Goal: Find specific page/section: Find specific page/section

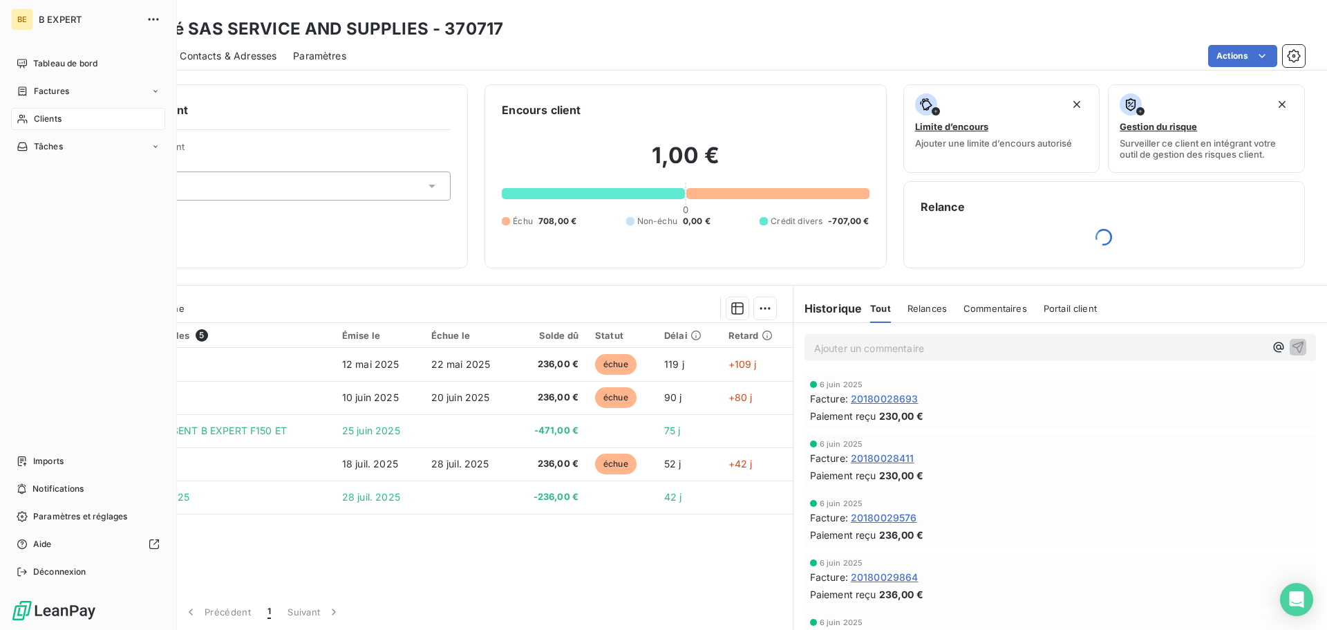
click at [48, 120] on span "Clients" at bounding box center [48, 119] width 28 height 12
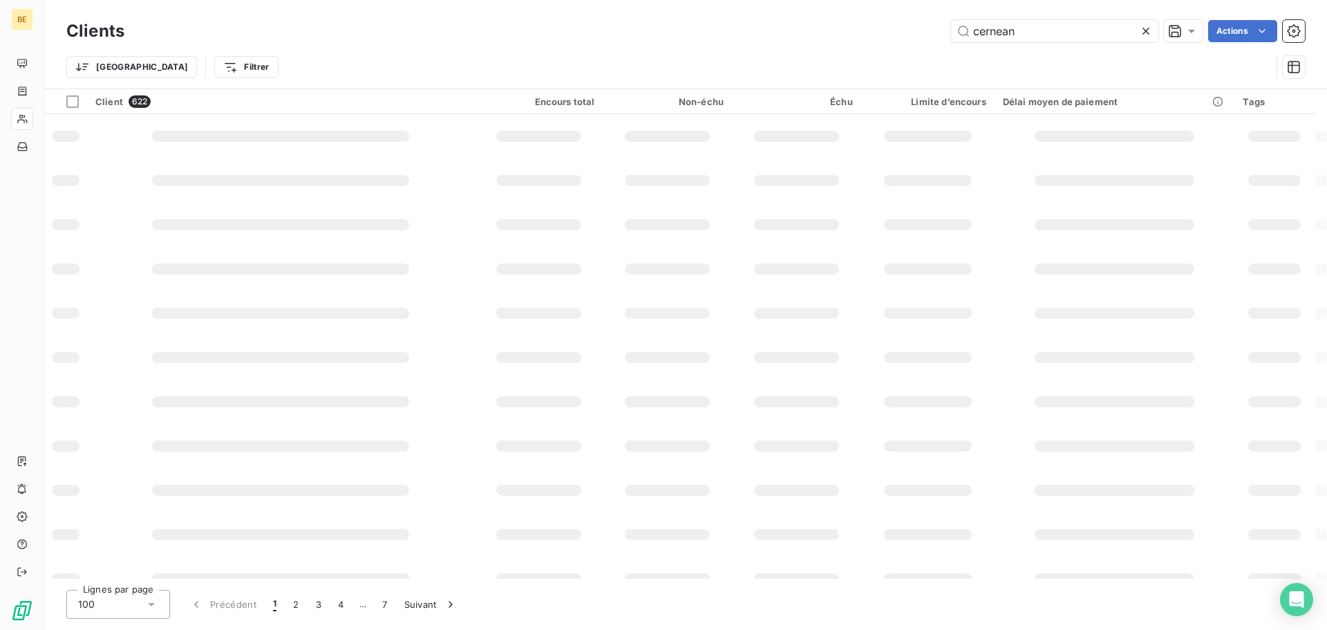
type input "cernean"
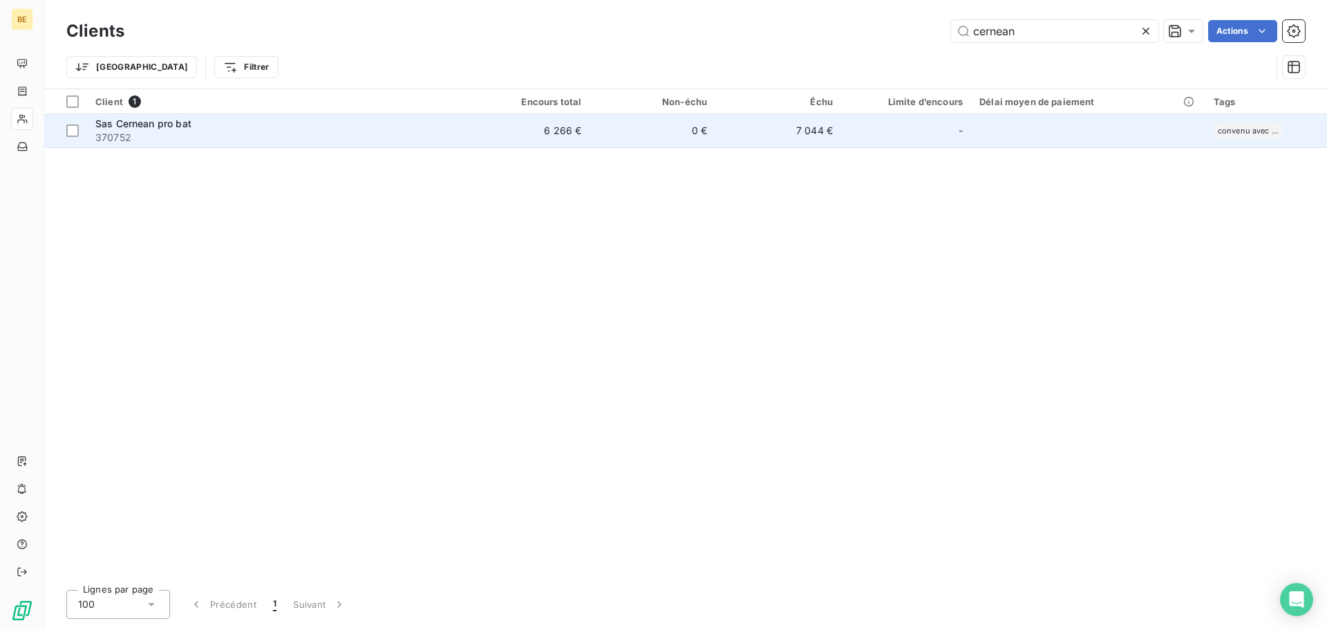
click at [617, 126] on td "0 €" at bounding box center [653, 130] width 126 height 33
